Goal: Information Seeking & Learning: Compare options

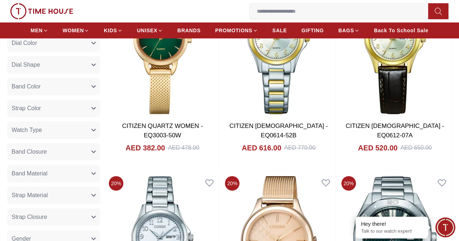
scroll to position [352, 0]
click at [100, 139] on button "Watch Type" at bounding box center [53, 129] width 93 height 17
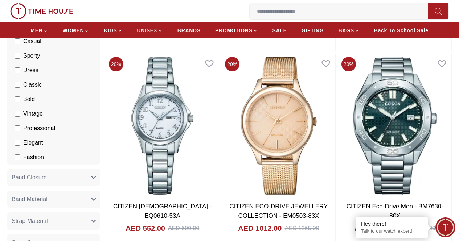
scroll to position [472, 0]
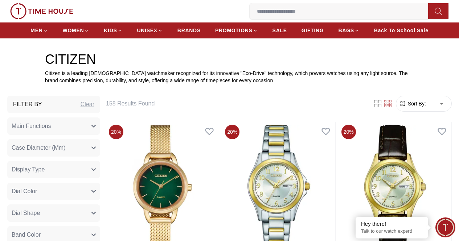
scroll to position [216, 0]
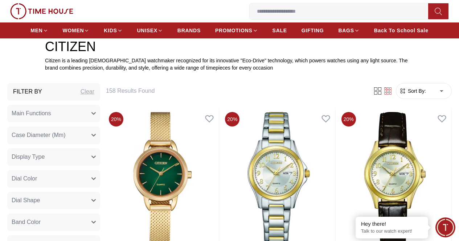
click at [100, 121] on button "Main Functions" at bounding box center [53, 113] width 93 height 17
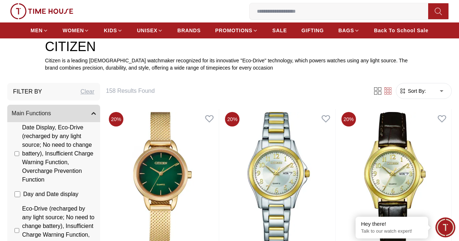
scroll to position [68, 0]
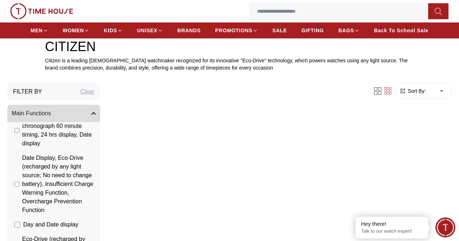
scroll to position [35, 0]
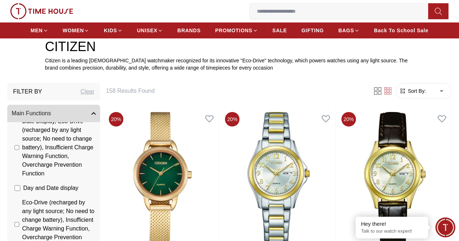
scroll to position [77, 0]
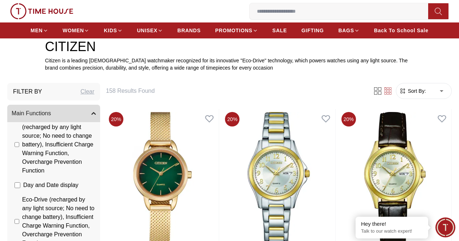
click at [46, 200] on li "Eco-Drive (recharged by any light source; No need to change battery), Insuffici…" at bounding box center [55, 222] width 90 height 58
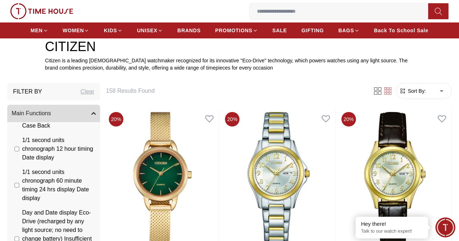
scroll to position [414, 0]
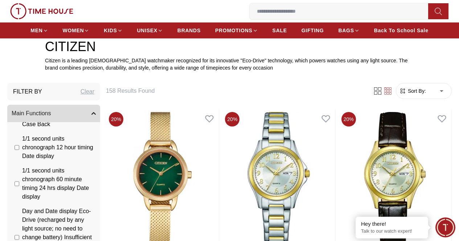
click at [95, 115] on icon "button" at bounding box center [94, 114] width 4 height 2
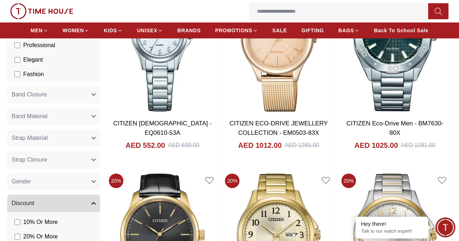
scroll to position [574, 0]
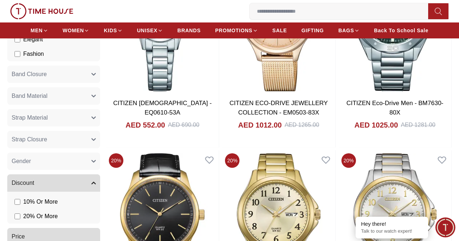
click at [100, 170] on button "Gender" at bounding box center [53, 161] width 93 height 17
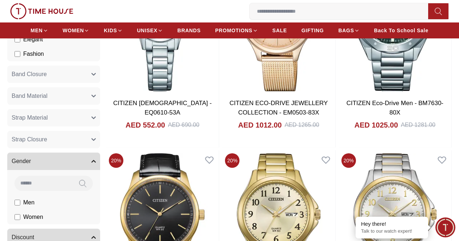
click at [0, 0] on label "Men" at bounding box center [0, 0] width 0 height 0
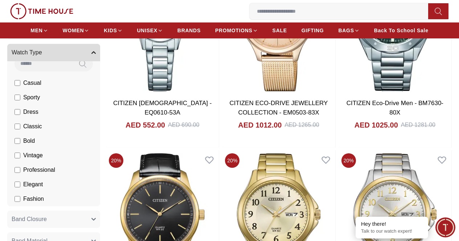
scroll to position [719, 0]
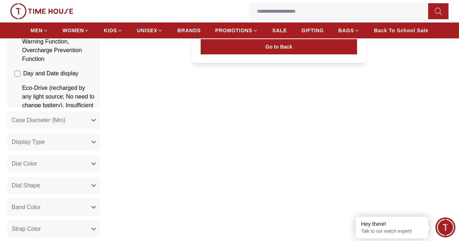
scroll to position [27, 0]
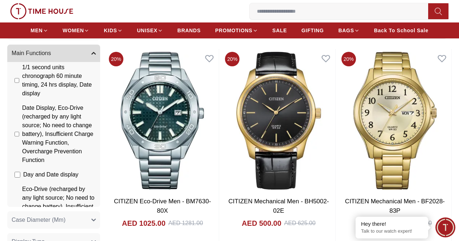
scroll to position [277, 0]
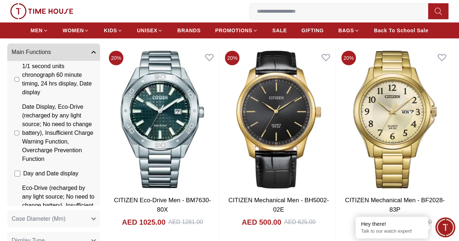
click at [47, 125] on li "Date Display, Eco-Drive (recharged by any light source; No need to change batte…" at bounding box center [55, 133] width 90 height 67
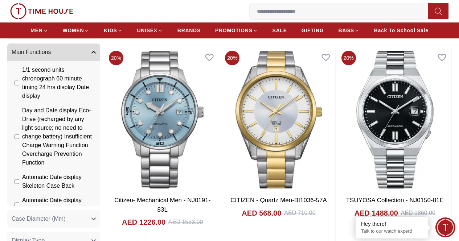
scroll to position [455, 0]
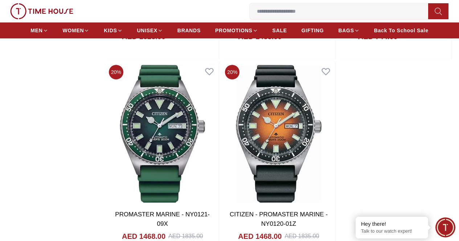
scroll to position [1450, 0]
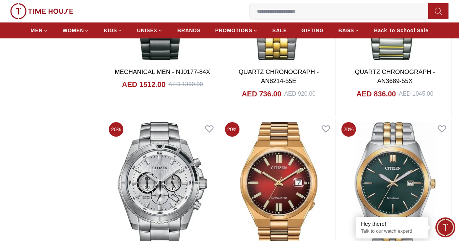
scroll to position [3924, 0]
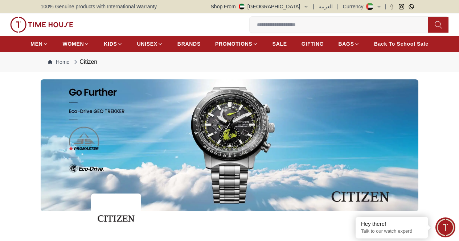
click at [0, 0] on icon at bounding box center [0, 0] width 0 height 0
